Goal: Complete application form

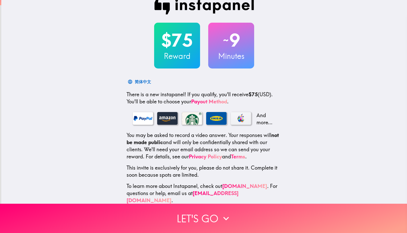
scroll to position [11, 0]
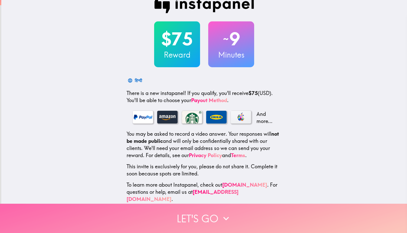
click at [209, 213] on button "Let's go" at bounding box center [203, 218] width 407 height 29
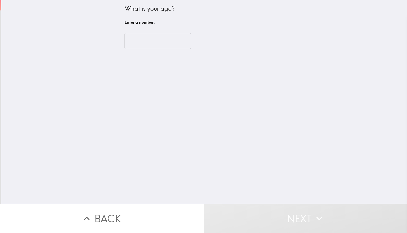
click at [152, 36] on input "number" at bounding box center [157, 41] width 67 height 16
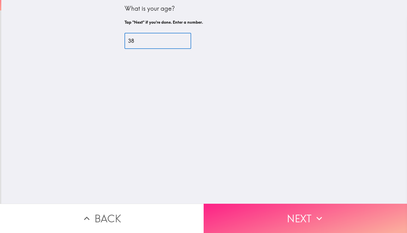
type input "38"
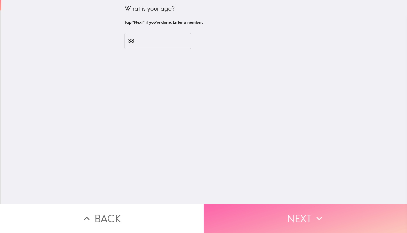
click at [229, 213] on button "Next" at bounding box center [306, 218] width 204 height 29
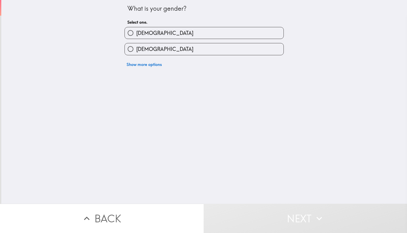
click at [149, 46] on span "[DEMOGRAPHIC_DATA]" at bounding box center [164, 49] width 57 height 7
click at [136, 46] on input "[DEMOGRAPHIC_DATA]" at bounding box center [130, 48] width 11 height 11
radio input "true"
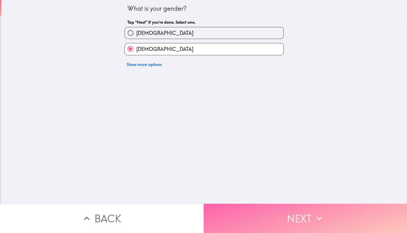
click at [225, 213] on button "Next" at bounding box center [306, 218] width 204 height 29
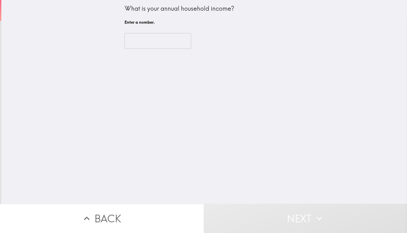
click at [161, 43] on input "number" at bounding box center [157, 41] width 67 height 16
type input "2"
type input "1"
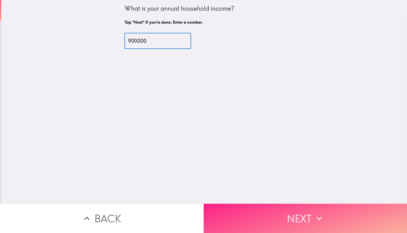
type input "900000"
click at [210, 212] on button "Next" at bounding box center [306, 218] width 204 height 29
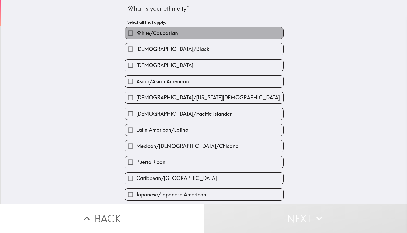
click at [270, 35] on label "White/Caucasian" at bounding box center [204, 32] width 159 height 11
click at [136, 35] on input "White/Caucasian" at bounding box center [130, 32] width 11 height 11
checkbox input "true"
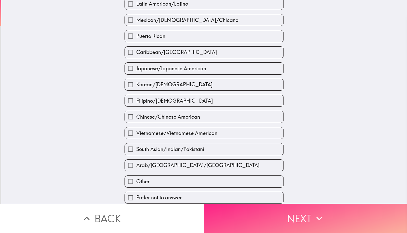
click at [258, 214] on button "Next" at bounding box center [306, 218] width 204 height 29
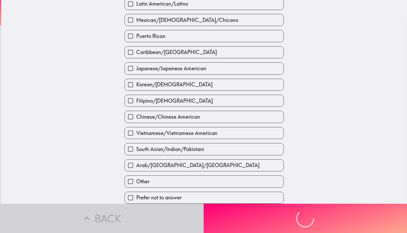
scroll to position [81, 0]
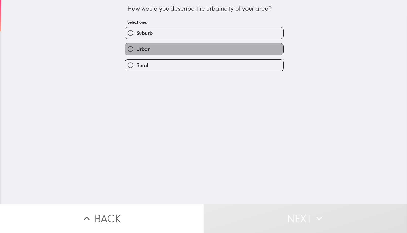
click at [166, 49] on label "Urban" at bounding box center [204, 48] width 159 height 11
click at [136, 49] on input "Urban" at bounding box center [130, 48] width 11 height 11
radio input "true"
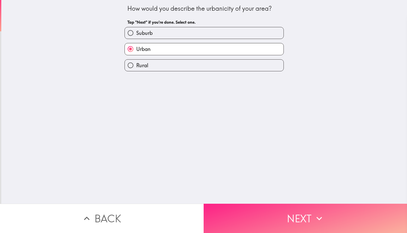
click at [228, 224] on button "Next" at bounding box center [306, 218] width 204 height 29
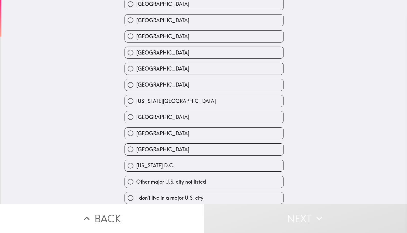
scroll to position [156, 0]
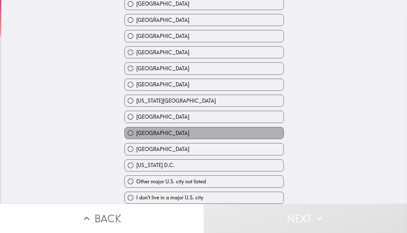
click at [184, 128] on label "[GEOGRAPHIC_DATA]" at bounding box center [204, 133] width 159 height 11
click at [136, 128] on input "[GEOGRAPHIC_DATA]" at bounding box center [130, 133] width 11 height 11
radio input "true"
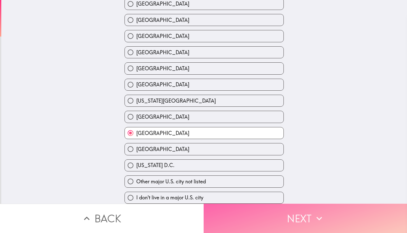
click at [208, 209] on button "Next" at bounding box center [306, 218] width 204 height 29
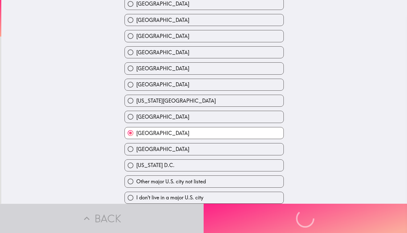
scroll to position [123, 0]
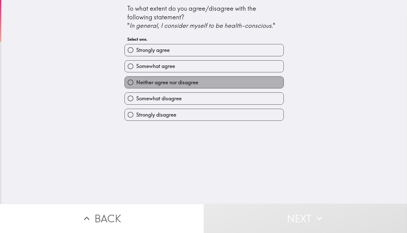
click at [190, 82] on span "Neither agree nor disagree" at bounding box center [167, 82] width 62 height 7
click at [136, 82] on input "Neither agree nor disagree" at bounding box center [130, 82] width 11 height 11
radio input "true"
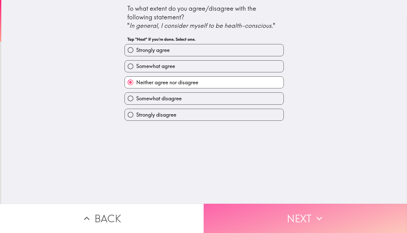
click at [222, 213] on button "Next" at bounding box center [306, 218] width 204 height 29
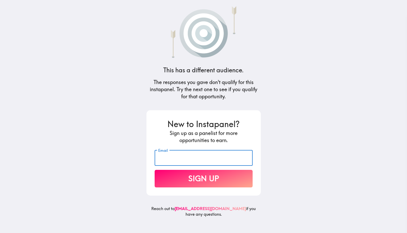
click at [195, 164] on input "Email" at bounding box center [204, 158] width 98 height 16
click at [163, 71] on h4 "This has a different audience." at bounding box center [203, 70] width 80 height 9
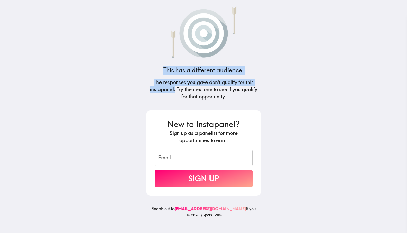
drag, startPoint x: 163, startPoint y: 71, endPoint x: 172, endPoint y: 91, distance: 21.8
click at [172, 91] on div "This has a different audience. The responses you gave don't qualify for this in…" at bounding box center [203, 116] width 122 height 233
copy div "This has a different audience. The responses you gave don't qualify for this in…"
